Goal: Information Seeking & Learning: Check status

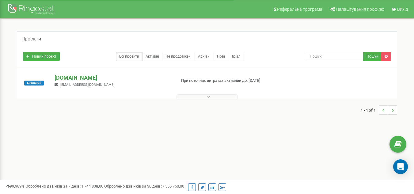
click at [101, 77] on p "[DOMAIN_NAME]" at bounding box center [113, 78] width 116 height 8
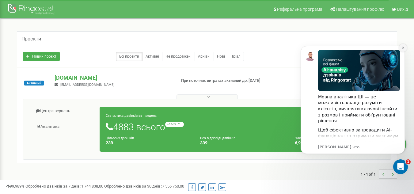
click at [403, 47] on icon "Dismiss notification" at bounding box center [402, 47] width 3 height 3
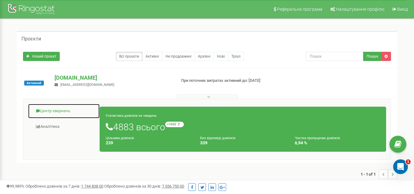
click at [61, 112] on link "Центр звернень" at bounding box center [64, 111] width 72 height 15
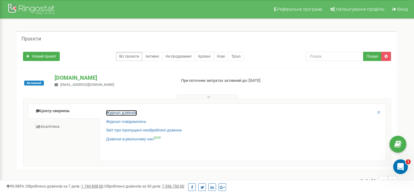
click at [134, 111] on link "Журнал дзвінків" at bounding box center [121, 113] width 31 height 6
click at [128, 113] on link "Журнал дзвінків" at bounding box center [121, 113] width 31 height 6
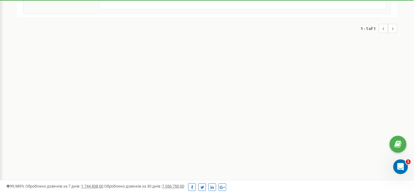
scroll to position [26, 0]
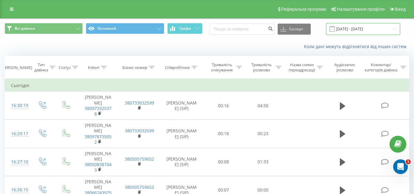
click at [366, 28] on input "[DATE] - [DATE]" at bounding box center [363, 29] width 74 height 12
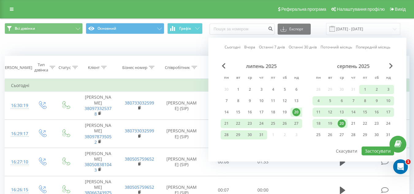
click at [342, 123] on div "20" at bounding box center [342, 123] width 8 height 8
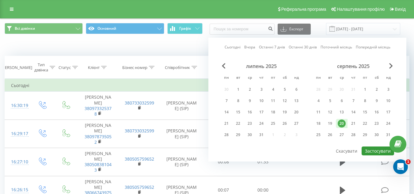
click at [376, 151] on button "Застосувати" at bounding box center [377, 150] width 32 height 9
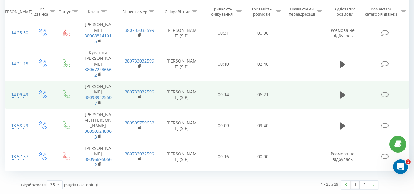
scroll to position [751, 0]
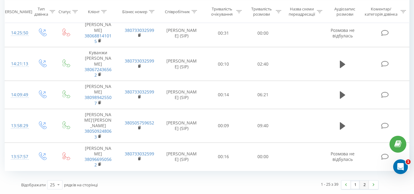
click at [365, 185] on link "2" at bounding box center [364, 184] width 9 height 9
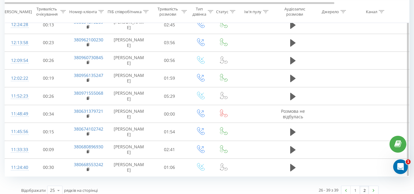
scroll to position [170, 0]
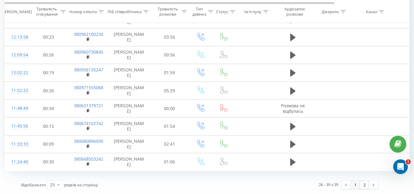
click at [354, 185] on link "1" at bounding box center [354, 184] width 9 height 9
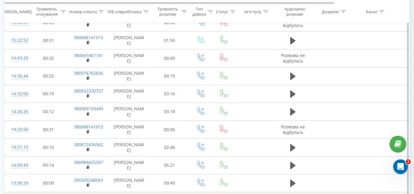
scroll to position [366, 0]
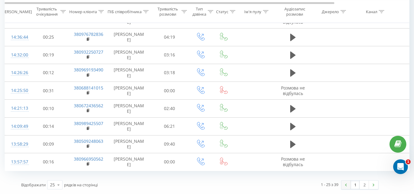
click at [343, 185] on link at bounding box center [345, 184] width 9 height 9
click at [397, 168] on icon "Открыть службу сообщений Intercom" at bounding box center [399, 166] width 10 height 10
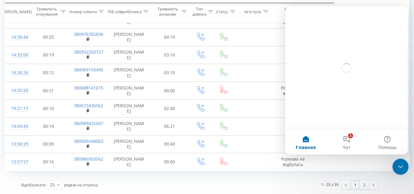
scroll to position [0, 0]
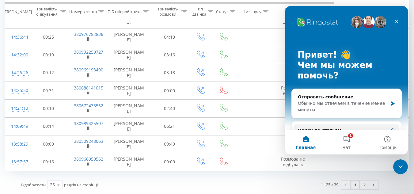
click at [395, 20] on icon "Закрыть" at bounding box center [396, 21] width 5 height 5
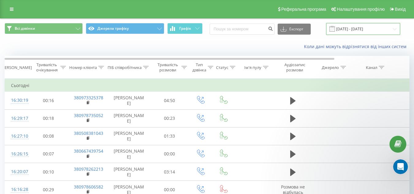
click at [349, 25] on input "[DATE] - [DATE]" at bounding box center [363, 29] width 74 height 12
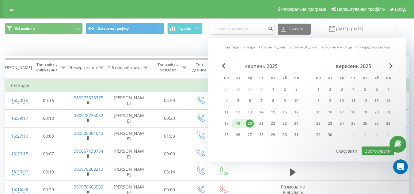
click at [240, 123] on div "19" at bounding box center [238, 123] width 8 height 8
click at [378, 150] on button "Застосувати" at bounding box center [377, 150] width 32 height 9
type input "19.08.2025 - 19.08.2025"
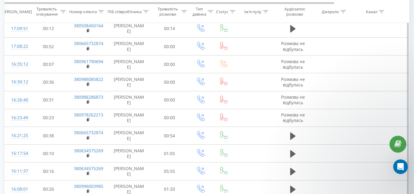
scroll to position [366, 0]
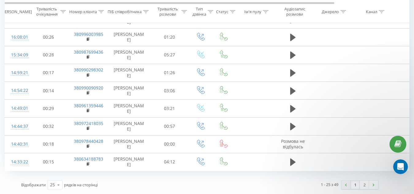
click at [343, 185] on link at bounding box center [345, 184] width 9 height 9
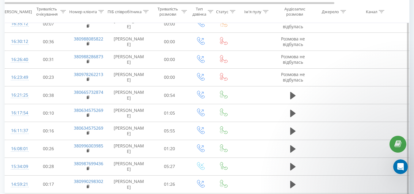
scroll to position [366, 0]
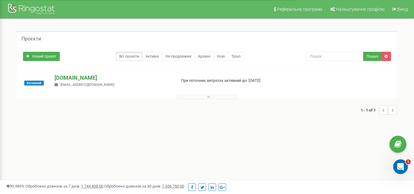
click at [89, 77] on p "[DOMAIN_NAME]" at bounding box center [113, 78] width 116 height 8
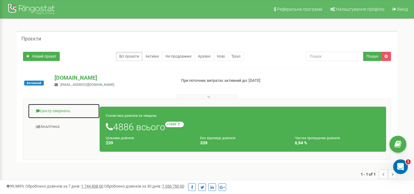
click at [63, 111] on link "Центр звернень" at bounding box center [64, 111] width 72 height 15
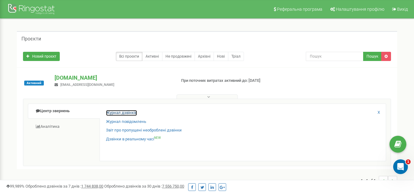
click at [114, 113] on link "Журнал дзвінків" at bounding box center [121, 113] width 31 height 6
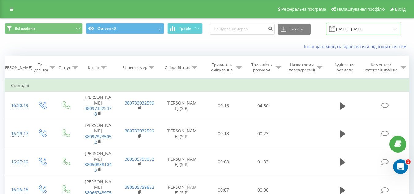
click at [349, 27] on input "[DATE] - [DATE]" at bounding box center [363, 29] width 74 height 12
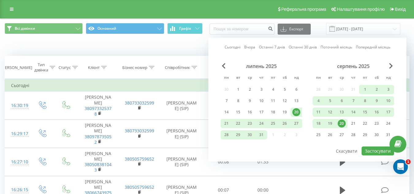
click at [342, 122] on div "20" at bounding box center [342, 123] width 8 height 8
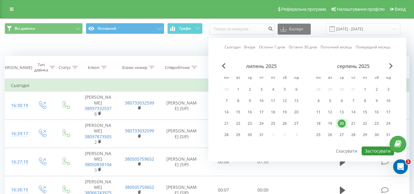
click at [375, 150] on button "Застосувати" at bounding box center [377, 150] width 32 height 9
type input "[DATE] - [DATE]"
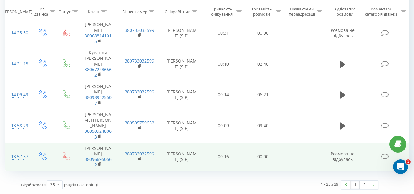
scroll to position [751, 0]
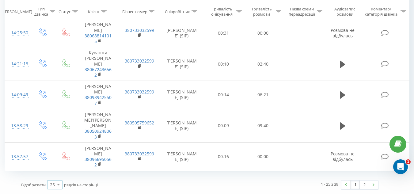
click at [60, 184] on icon at bounding box center [58, 185] width 9 height 12
click at [55, 169] on div "50" at bounding box center [54, 167] width 15 height 9
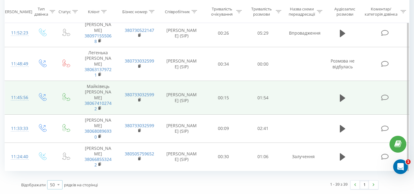
scroll to position [1106, 0]
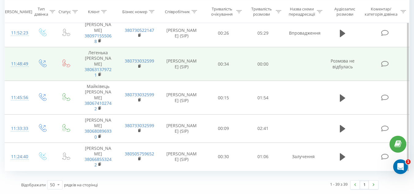
scroll to position [1075, 0]
